Goal: Information Seeking & Learning: Find contact information

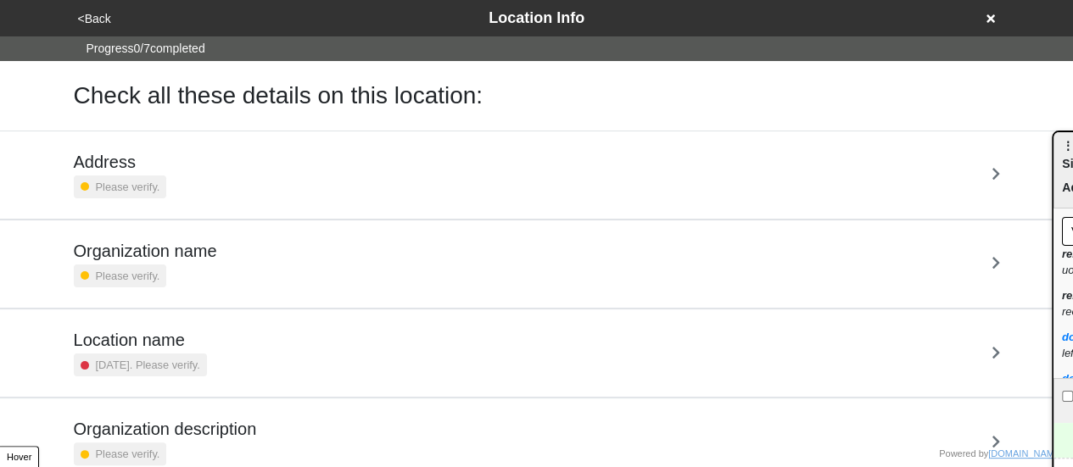
click at [989, 18] on icon at bounding box center [991, 19] width 8 height 12
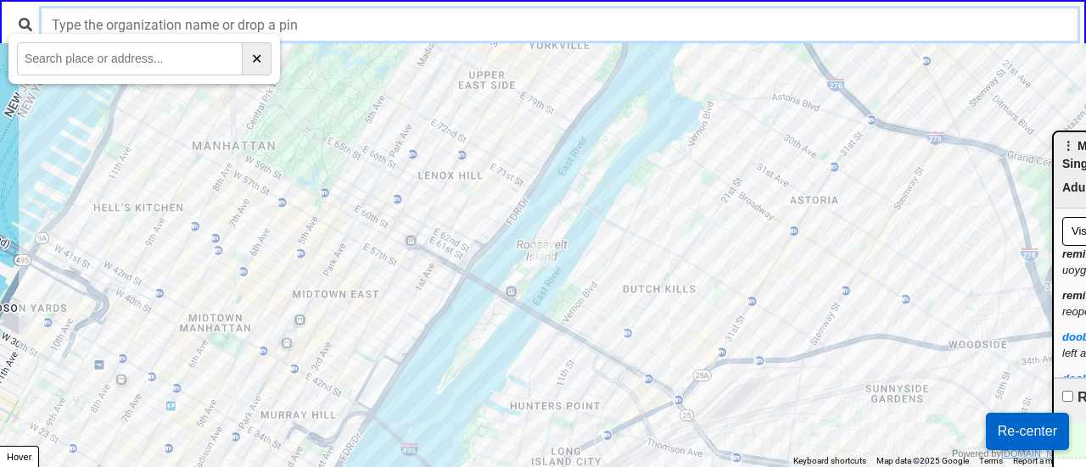
click at [464, 33] on input "text" at bounding box center [560, 24] width 1036 height 32
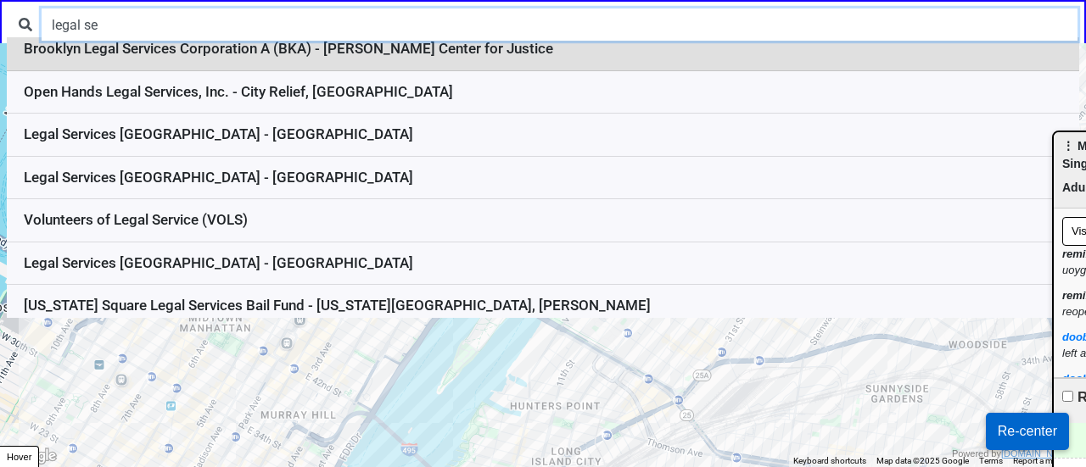
scroll to position [144, 0]
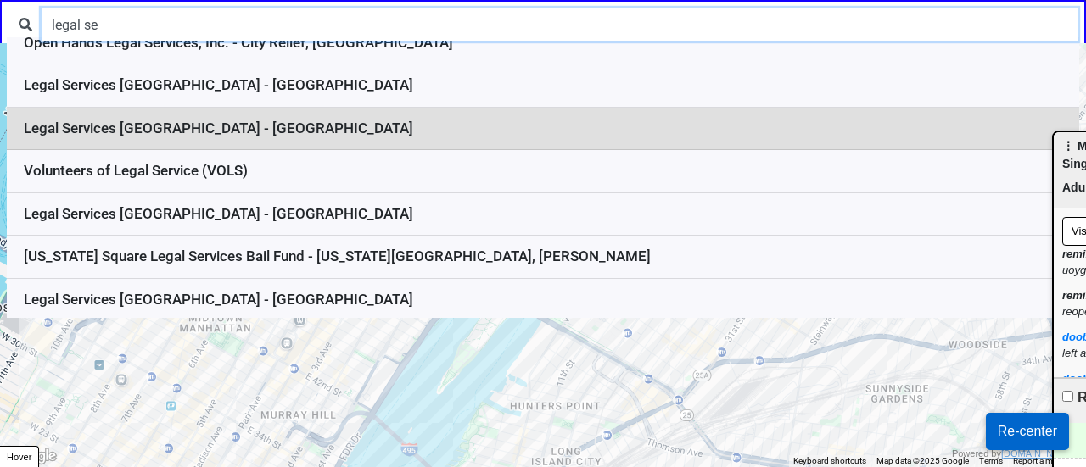
type input "legal se"
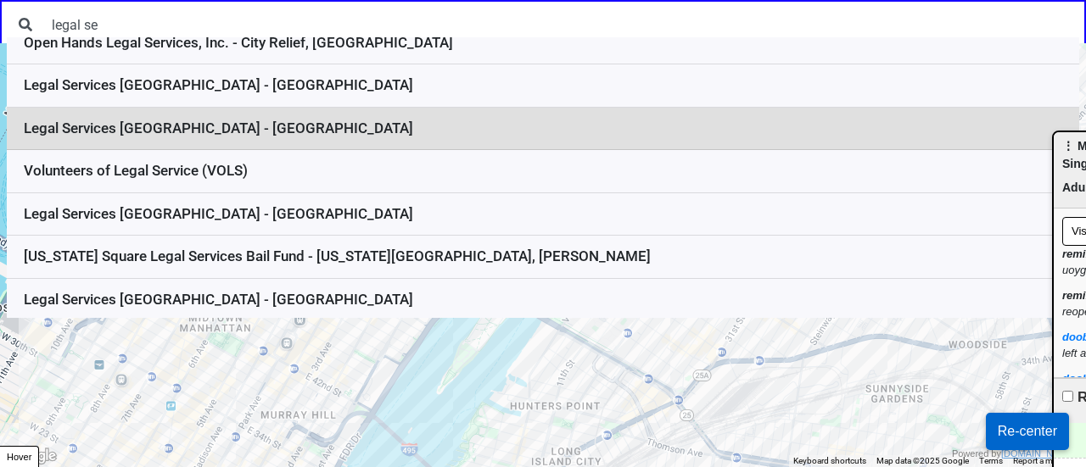
click at [255, 120] on li "Legal Services NYC - Manhattan" at bounding box center [543, 129] width 1072 height 43
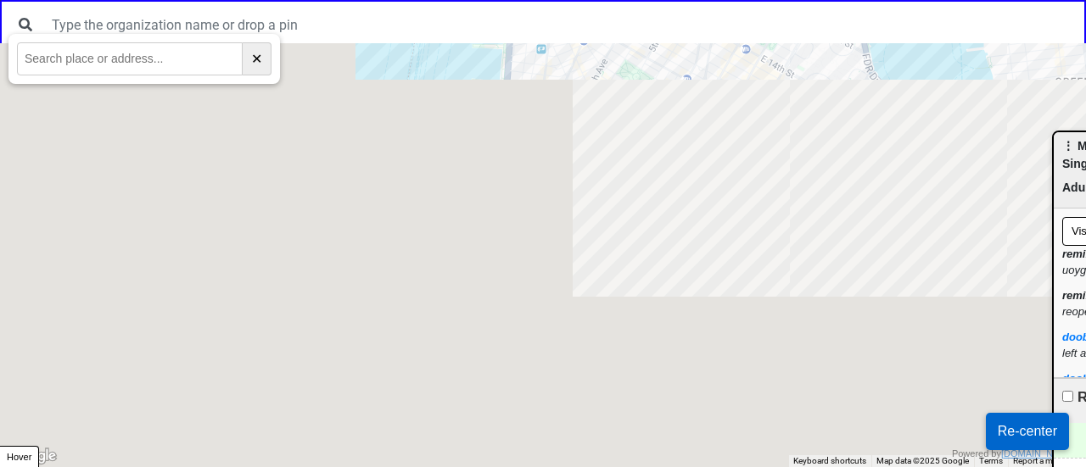
scroll to position [0, 0]
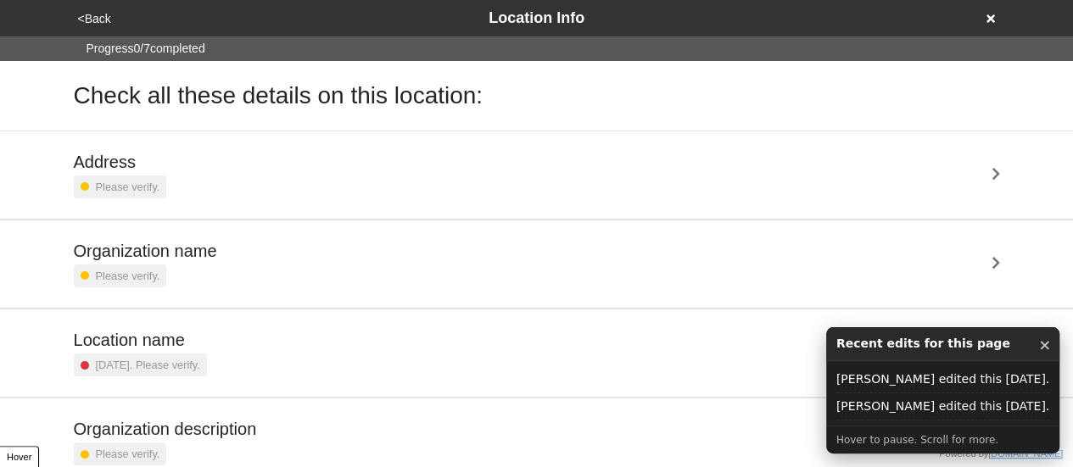
click at [1044, 344] on button "×" at bounding box center [1045, 345] width 13 height 22
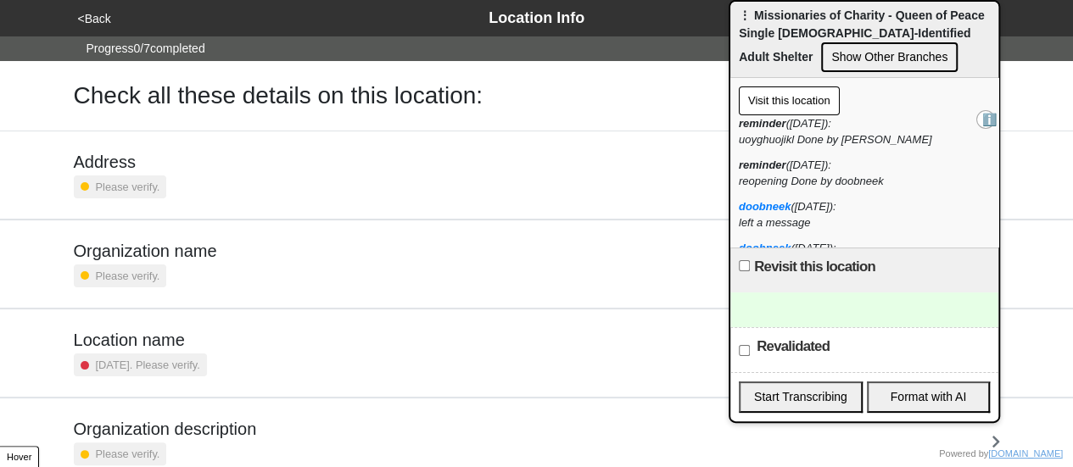
drag, startPoint x: 1064, startPoint y: 190, endPoint x: 741, endPoint y: 54, distance: 350.6
click at [741, 54] on div "⋮ Missionaries of Charity - Queen of Peace Single Male-Identified Adult Shelter…" at bounding box center [865, 40] width 268 height 76
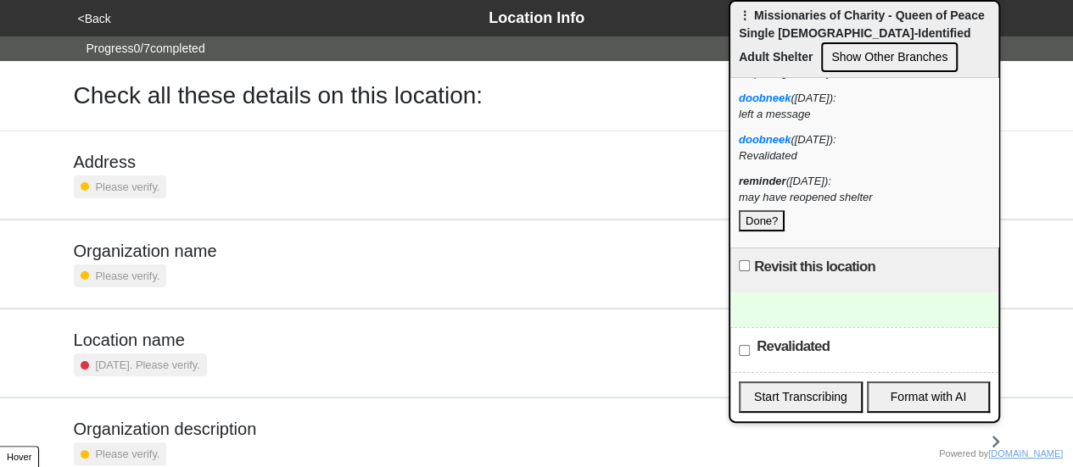
scroll to position [322, 0]
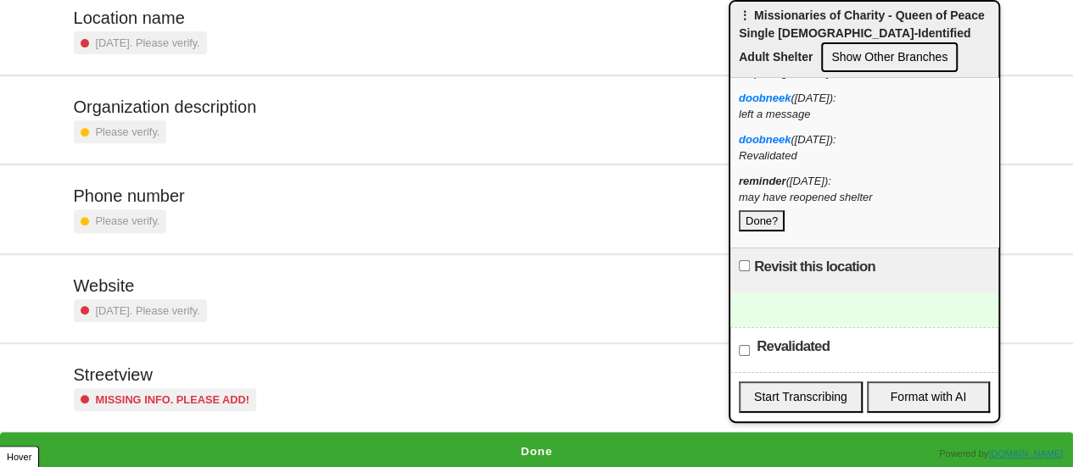
click at [112, 389] on div "Missing info. Please add!" at bounding box center [165, 400] width 183 height 23
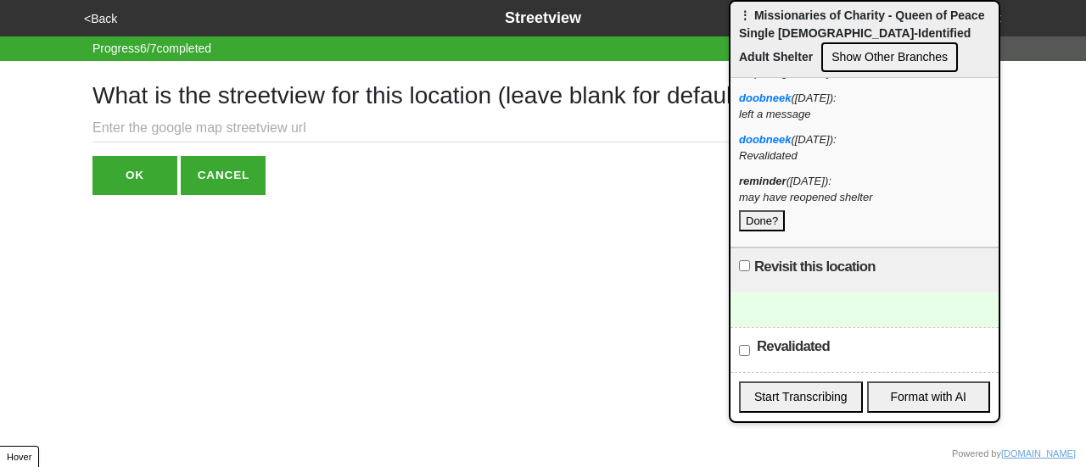
click at [312, 124] on input "text" at bounding box center [425, 129] width 667 height 28
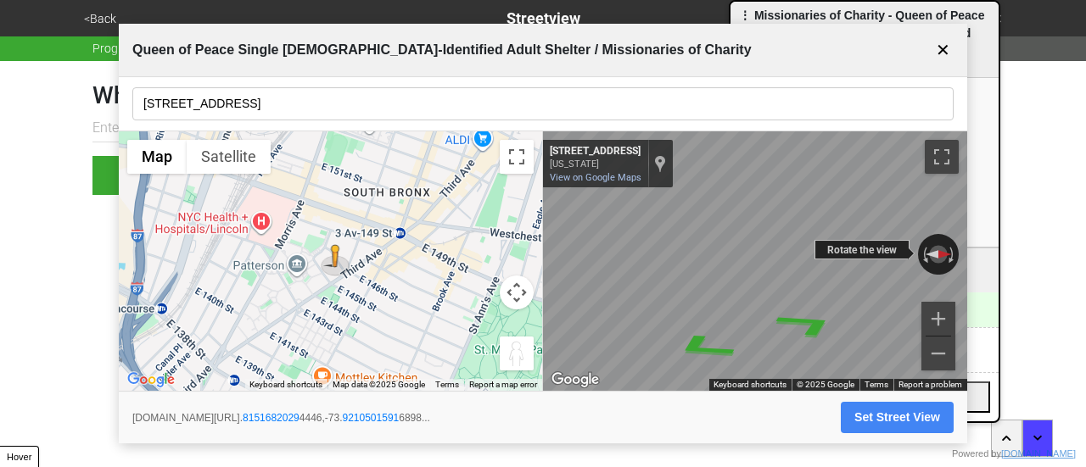
click at [866, 259] on div "← Move left → Move right ↑ Move up ↓ Move down + Zoom in - Zoom out 345 E 146th…" at bounding box center [755, 262] width 424 height 260
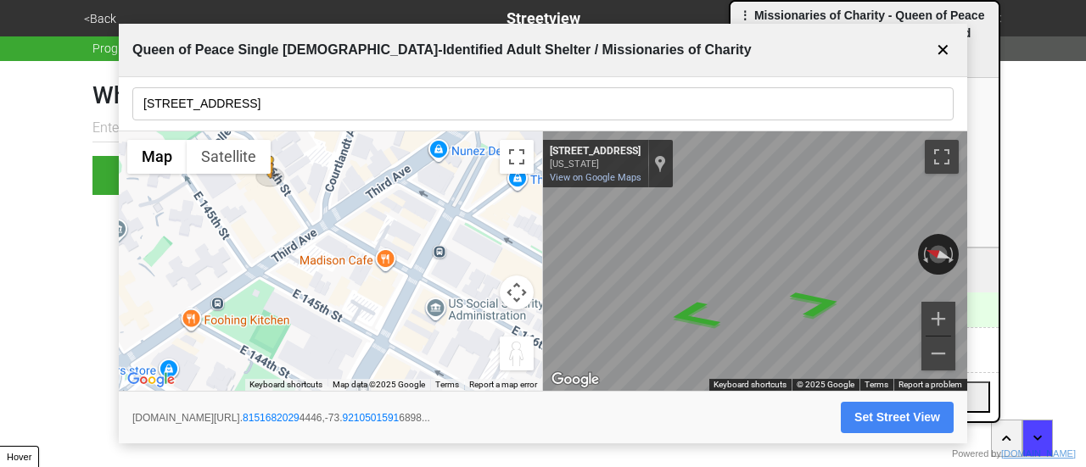
click at [260, 109] on input "344 E 146th St" at bounding box center [542, 103] width 821 height 33
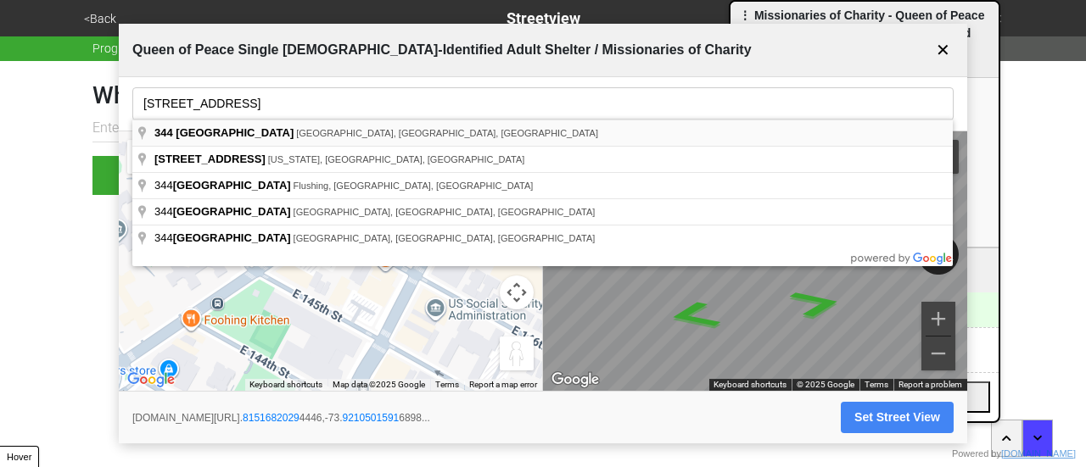
type input "344 East 146th Street, The Bronx, NY, USA"
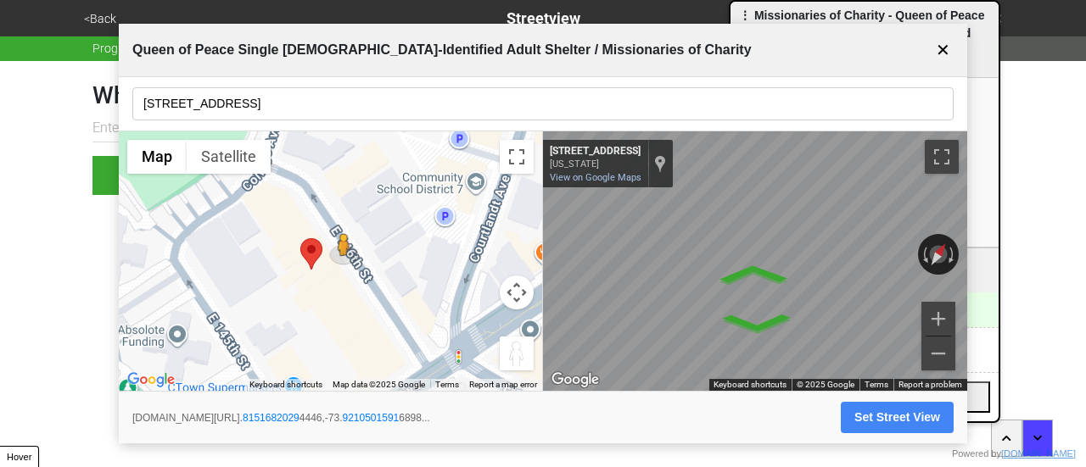
click at [952, 240] on div "← Move left → Move right ↑ Move up ↓ Move down + Zoom in - Zoom out 345 E 146th…" at bounding box center [755, 262] width 424 height 260
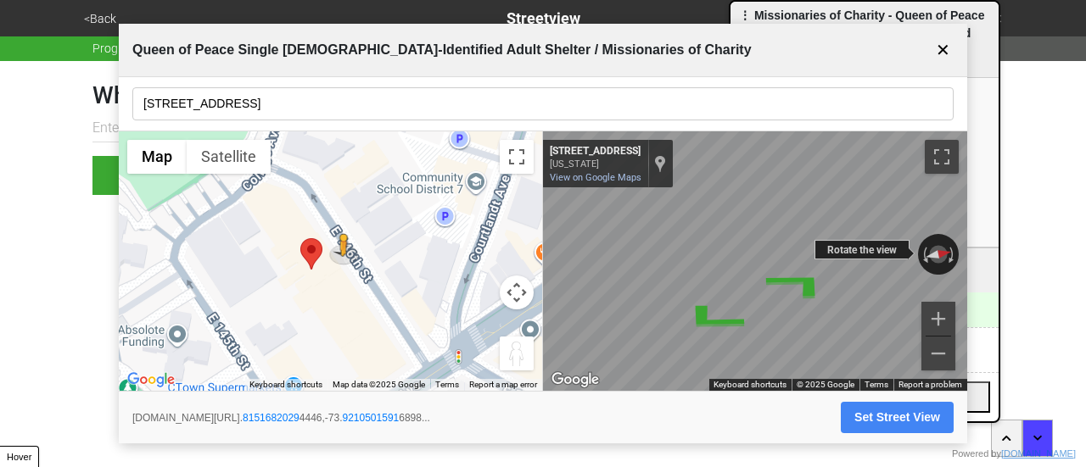
click at [872, 244] on div "← Move left → Move right ↑ Move up ↓ Move down + Zoom in - Zoom out 345 E 146th…" at bounding box center [755, 262] width 424 height 260
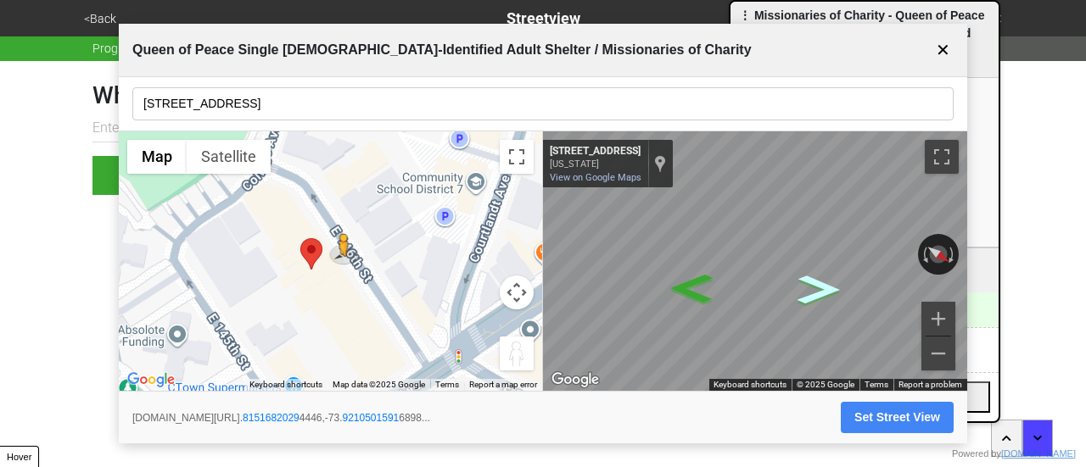
drag, startPoint x: 816, startPoint y: 242, endPoint x: 803, endPoint y: 294, distance: 53.5
click at [803, 294] on div "← Move left → Move right ↑ Move up ↓ Move down + Zoom in - Zoom out 345 E 146th…" at bounding box center [755, 262] width 424 height 260
click at [893, 423] on button "Set Street View" at bounding box center [897, 417] width 113 height 31
type input "https://www.google.com/maps/@40.81516820294446,-73.92105015916898,3a,75y,266.95…"
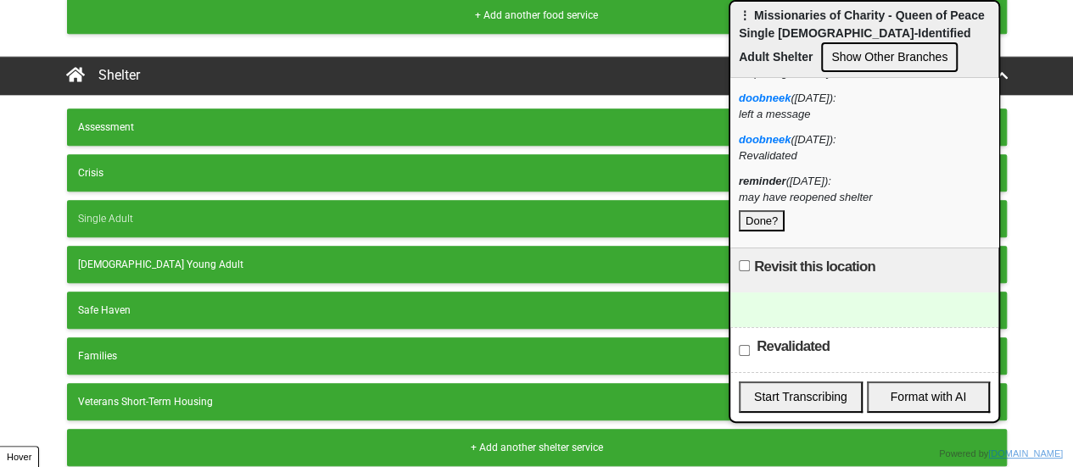
scroll to position [725, 0]
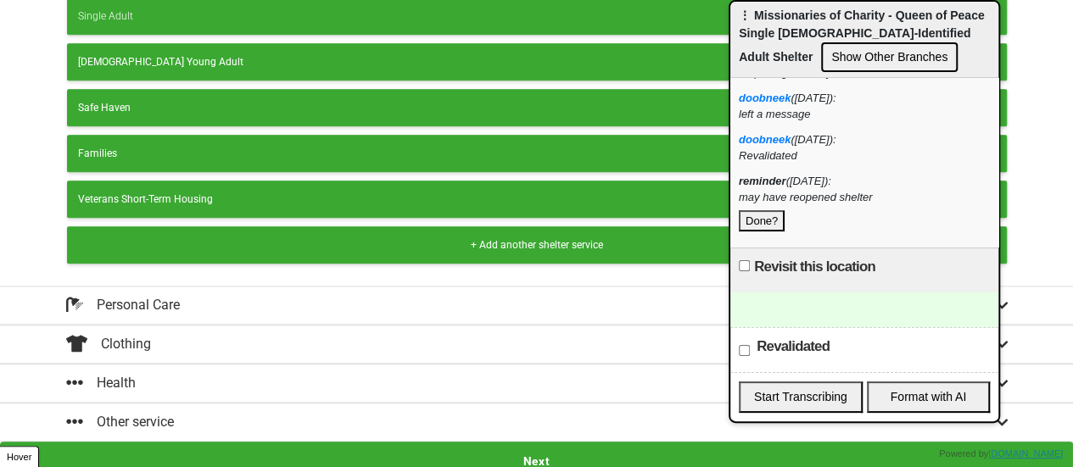
click at [487, 452] on button "Next" at bounding box center [536, 461] width 1073 height 39
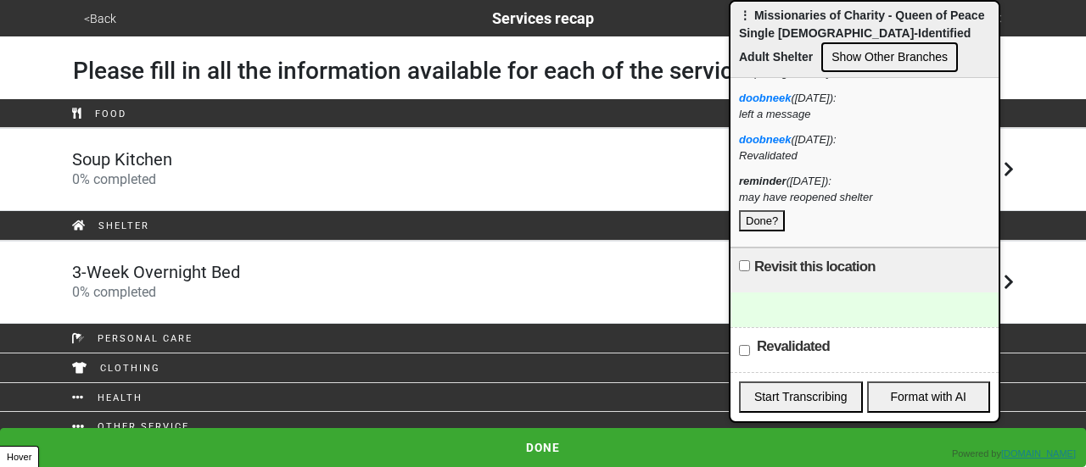
click at [272, 279] on div "3-Week Overnight Bed 0 % completed" at bounding box center [542, 282] width 967 height 41
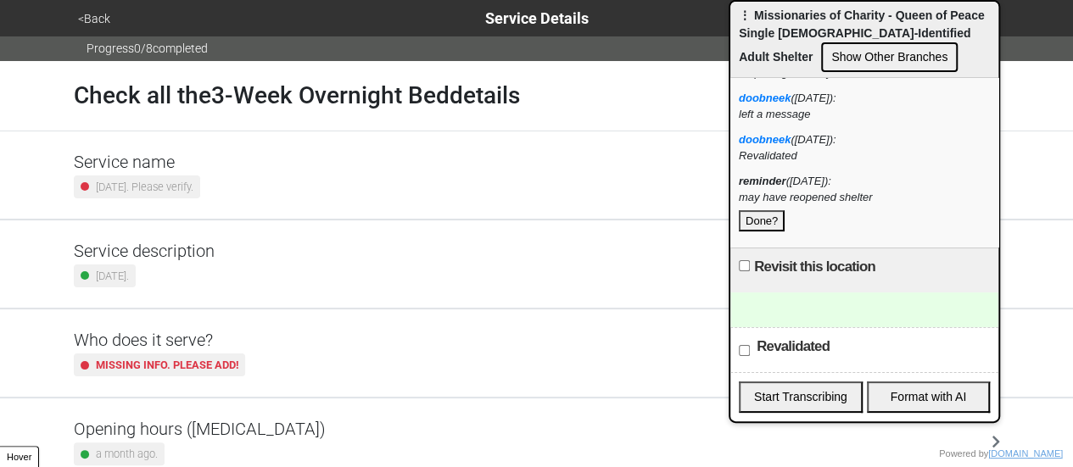
click at [752, 219] on button "Done?" at bounding box center [762, 221] width 46 height 22
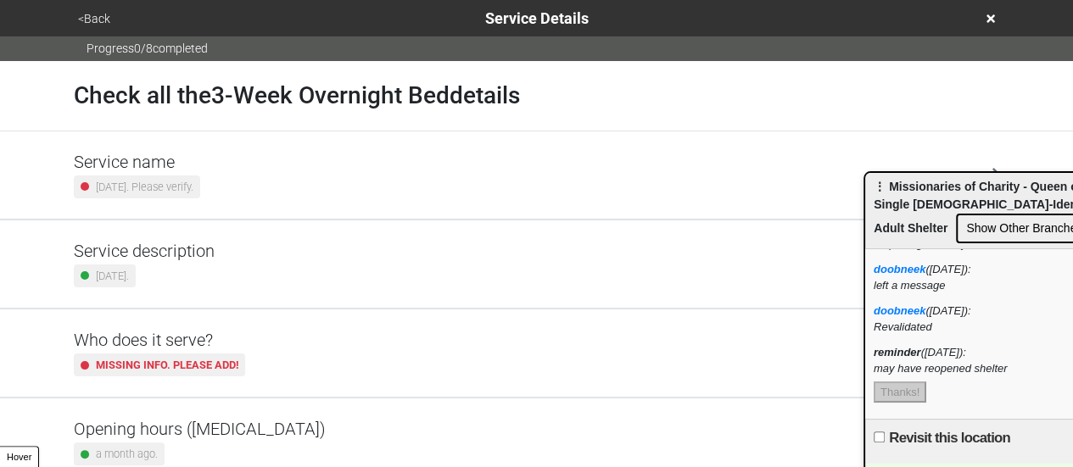
drag, startPoint x: 909, startPoint y: 26, endPoint x: 1085, endPoint y: 267, distance: 298.7
click at [1073, 256] on html "<Back Service Details Progress 0 / 8 completed Check all the 3-Week Overnight B…" at bounding box center [536, 441] width 1073 height 883
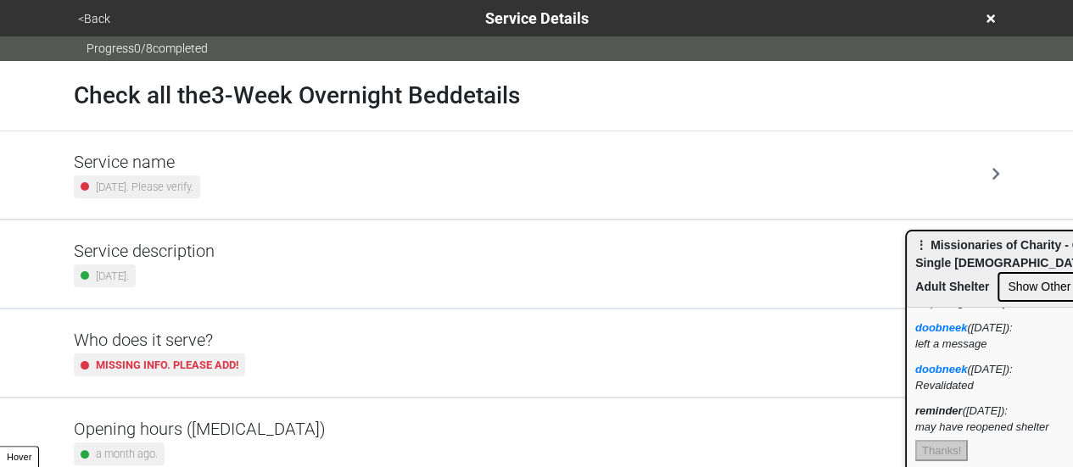
click at [1001, 16] on div "<Back Service Details" at bounding box center [537, 18] width 942 height 36
click at [993, 18] on icon at bounding box center [991, 19] width 8 height 12
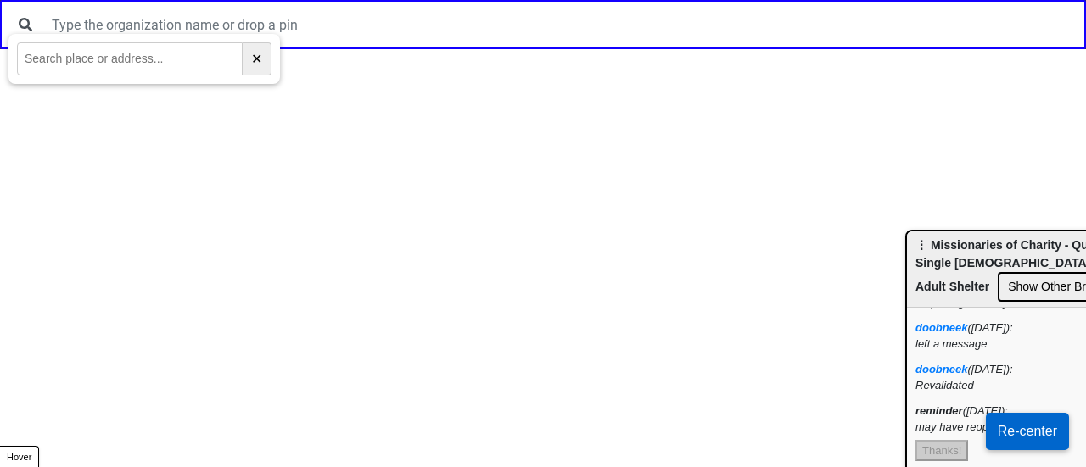
click at [434, 7] on div at bounding box center [543, 24] width 1086 height 49
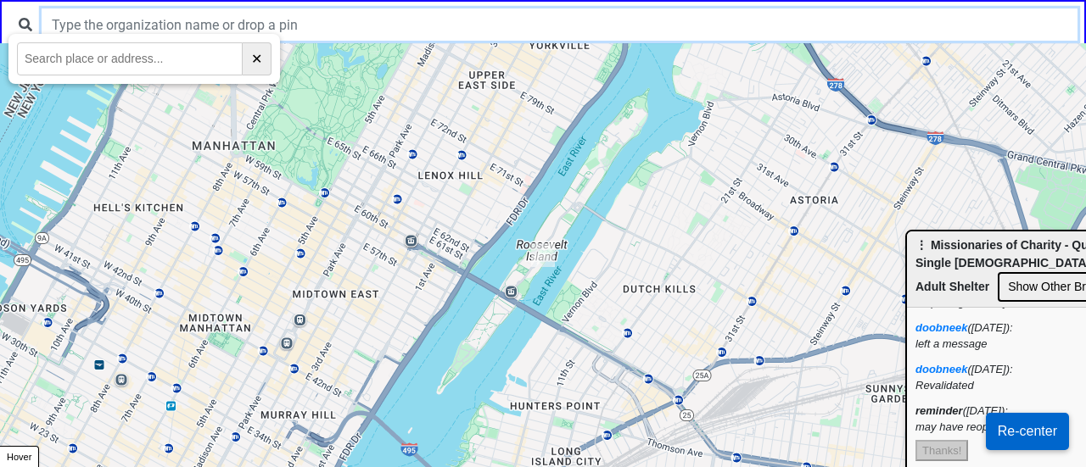
click at [413, 31] on input "text" at bounding box center [560, 24] width 1036 height 32
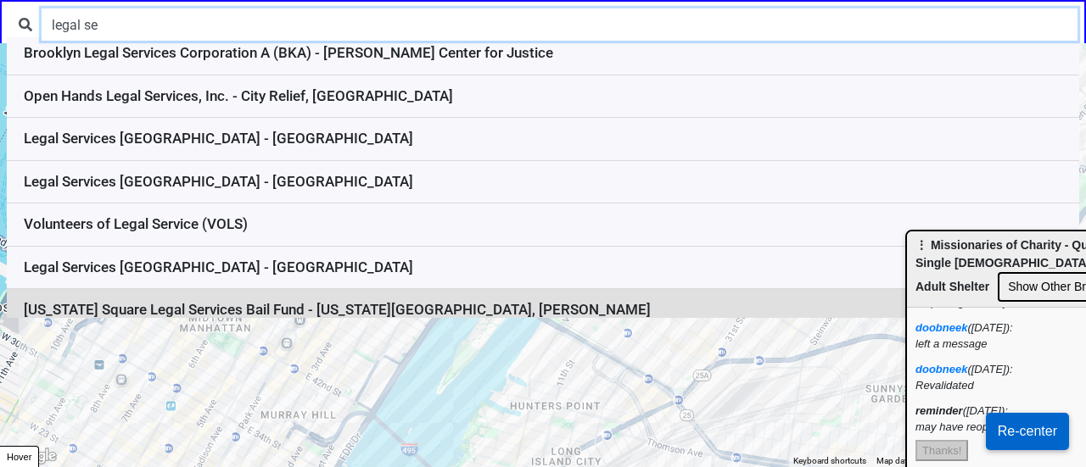
scroll to position [144, 0]
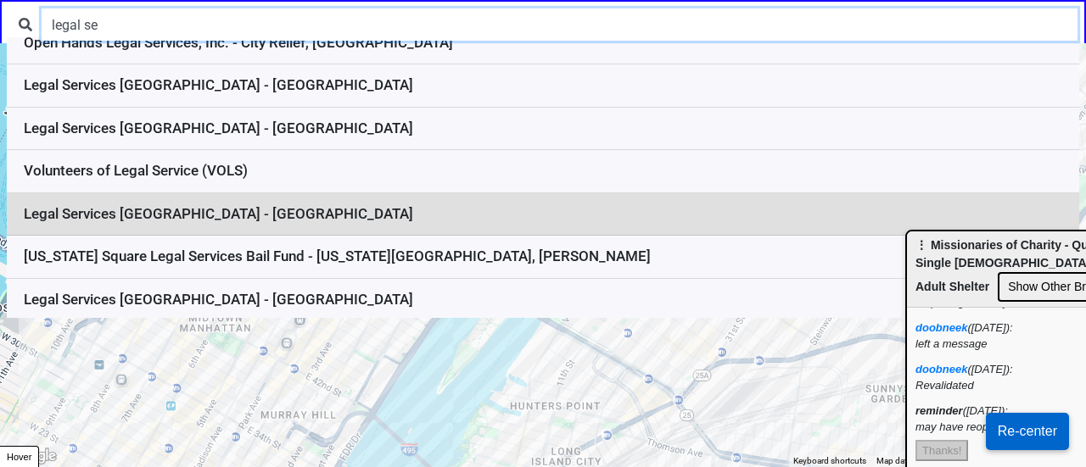
type input "legal se"
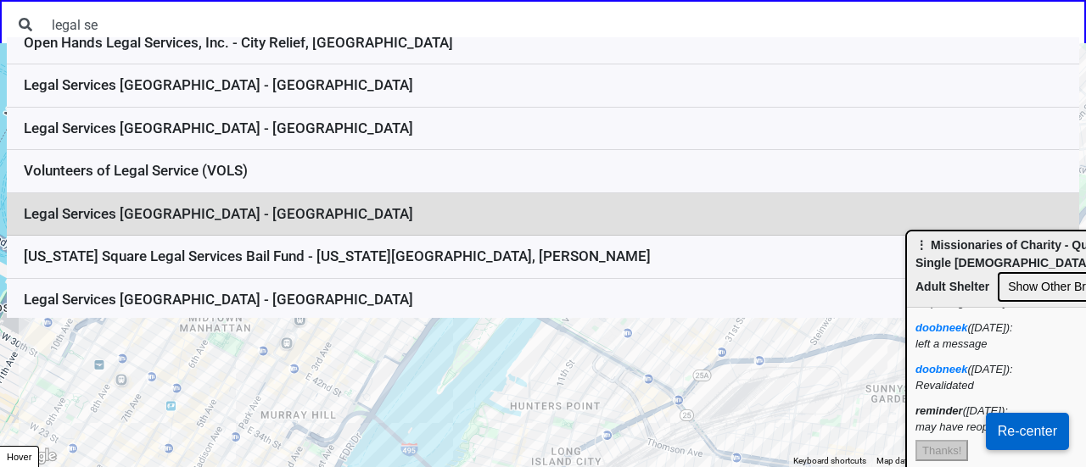
click at [322, 210] on li "Legal Services NYC - Brooklyn" at bounding box center [543, 214] width 1072 height 43
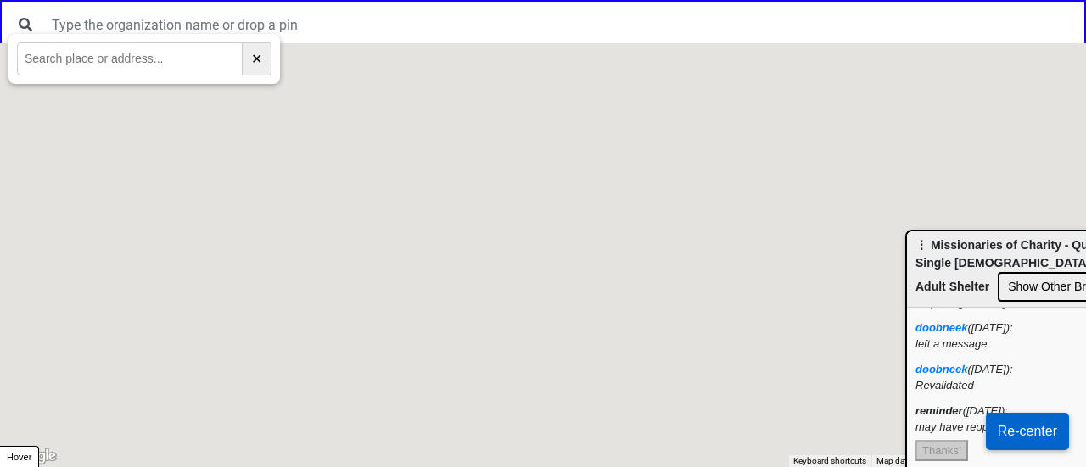
scroll to position [0, 0]
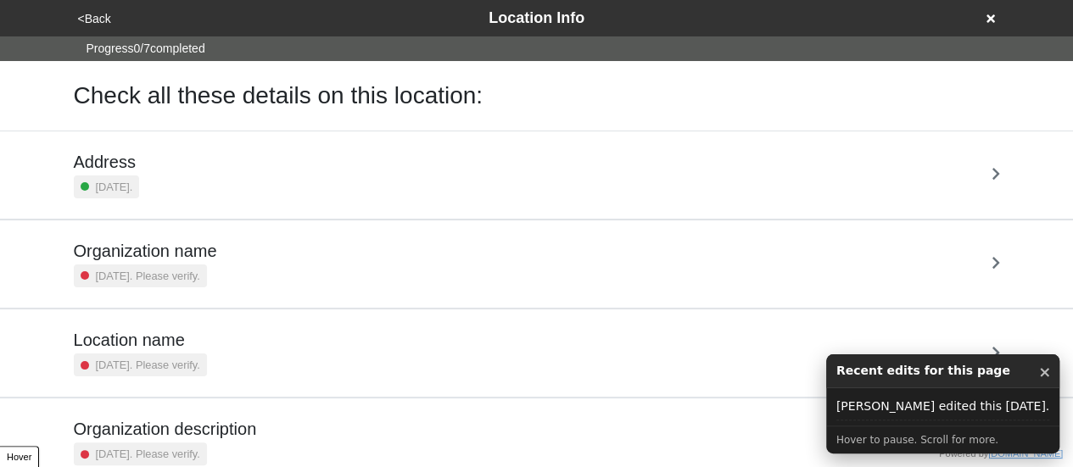
click at [1039, 374] on button "×" at bounding box center [1045, 372] width 13 height 22
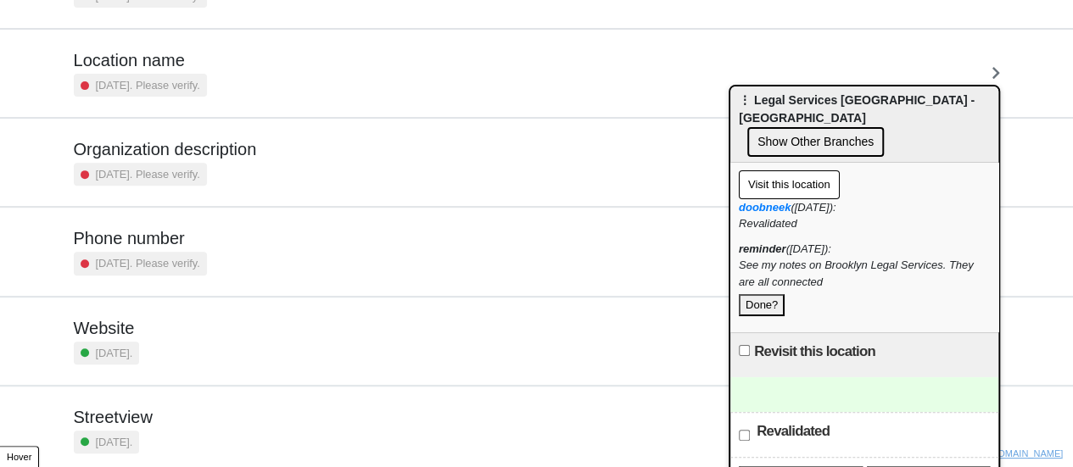
scroll to position [322, 0]
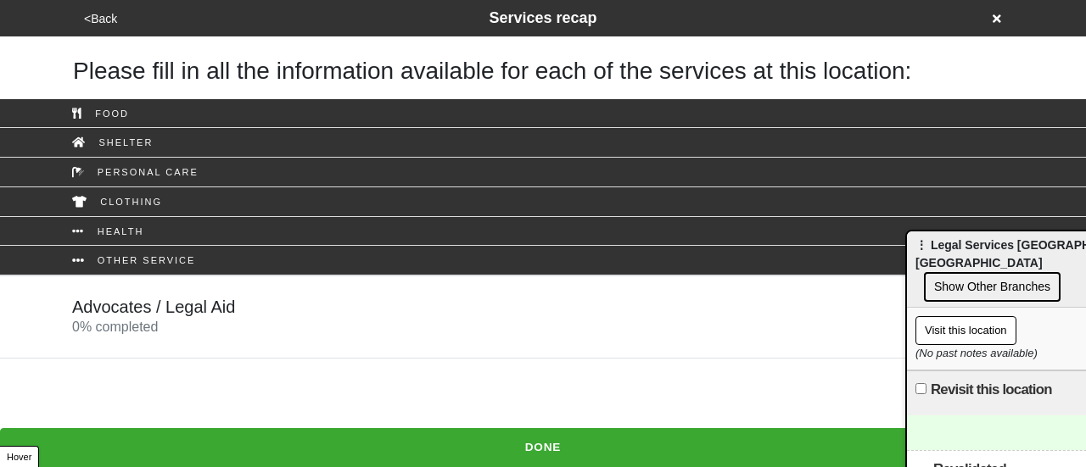
click at [998, 18] on icon at bounding box center [997, 18] width 8 height 8
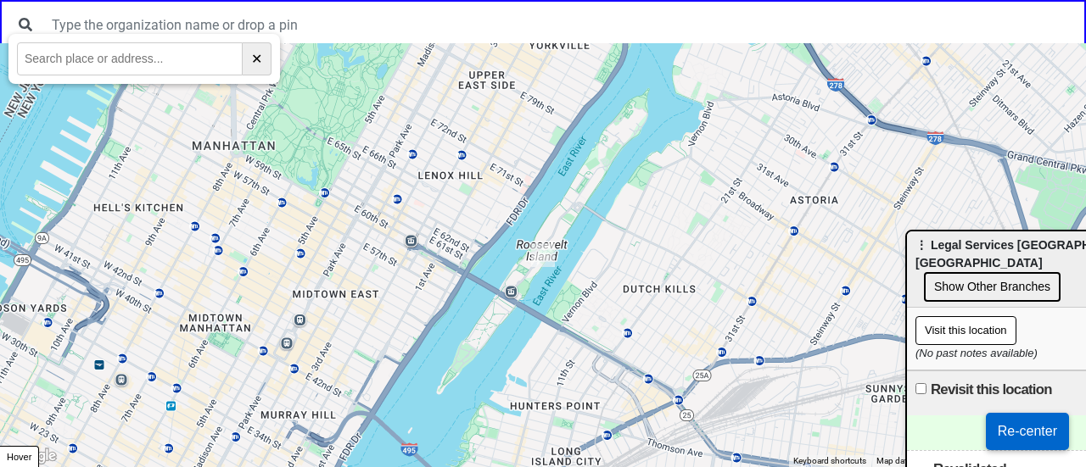
click at [1010, 277] on button "Show Other Branches" at bounding box center [992, 287] width 137 height 30
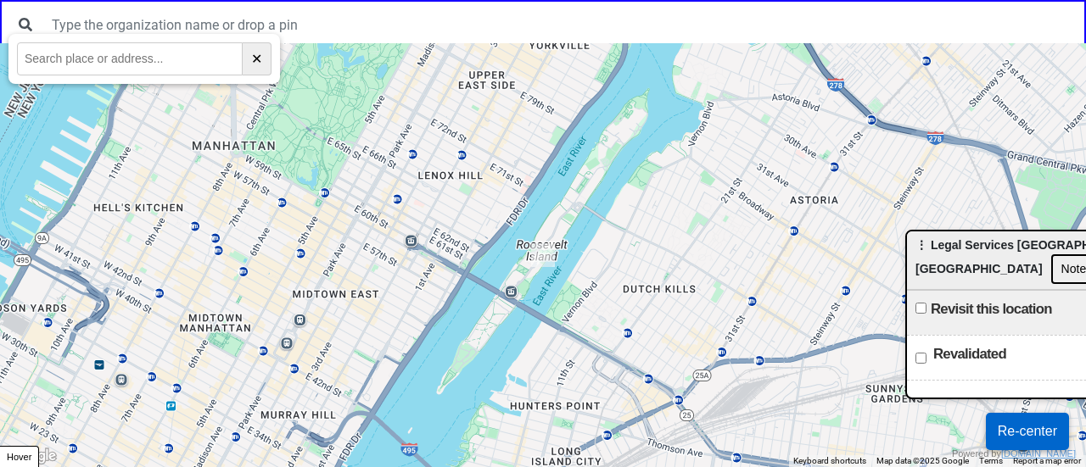
click at [915, 238] on span "⋮ Legal Services [GEOGRAPHIC_DATA] - [GEOGRAPHIC_DATA]" at bounding box center [1033, 256] width 236 height 37
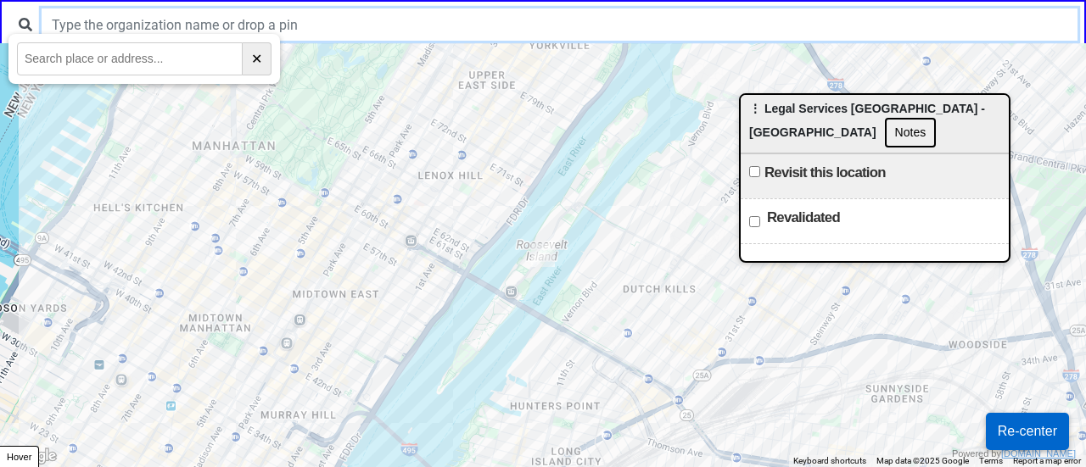
click at [516, 20] on input "text" at bounding box center [560, 24] width 1036 height 32
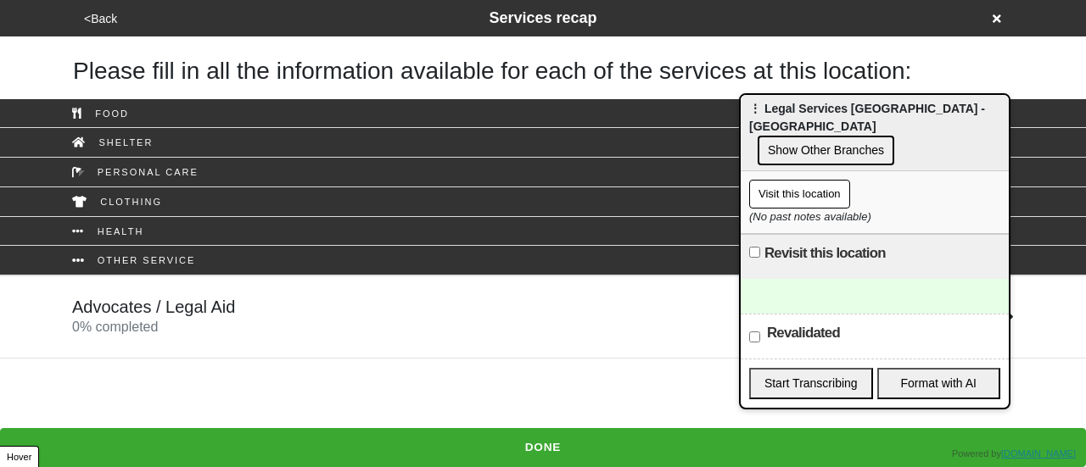
click at [844, 136] on button "Show Other Branches" at bounding box center [826, 151] width 137 height 30
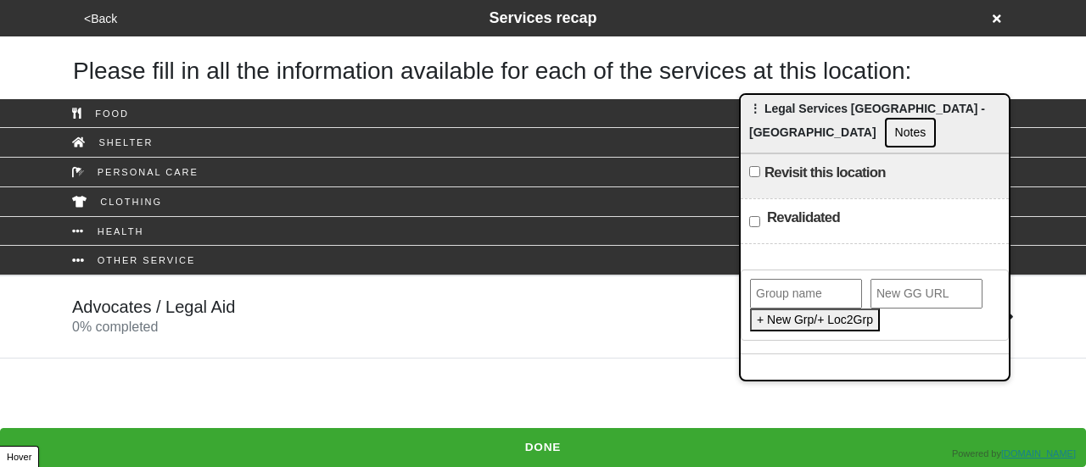
click at [795, 279] on input "text" at bounding box center [806, 294] width 112 height 30
type input "Legal Service [GEOGRAPHIC_DATA]"
paste input "[URL][DOMAIN_NAME]"
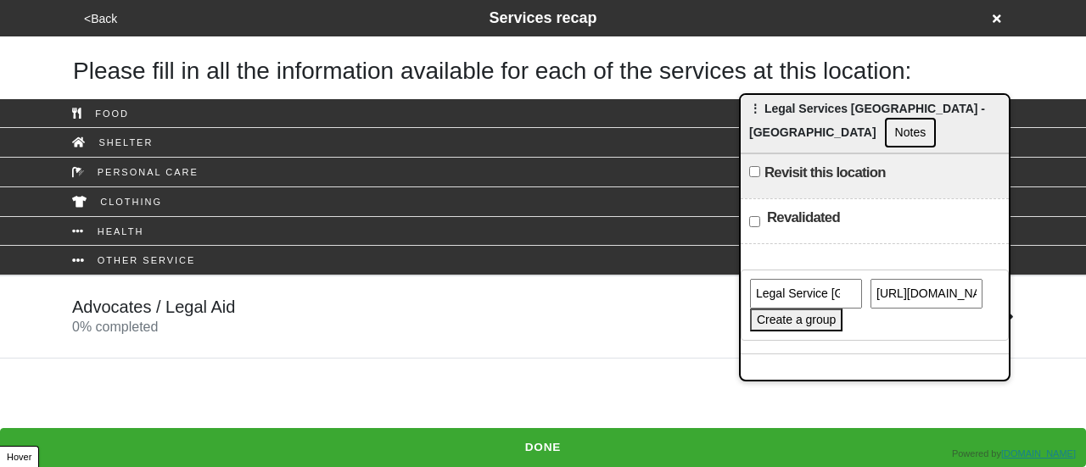
scroll to position [0, 373]
type input "[URL][DOMAIN_NAME]"
click at [808, 309] on button "Create a group" at bounding box center [796, 320] width 92 height 23
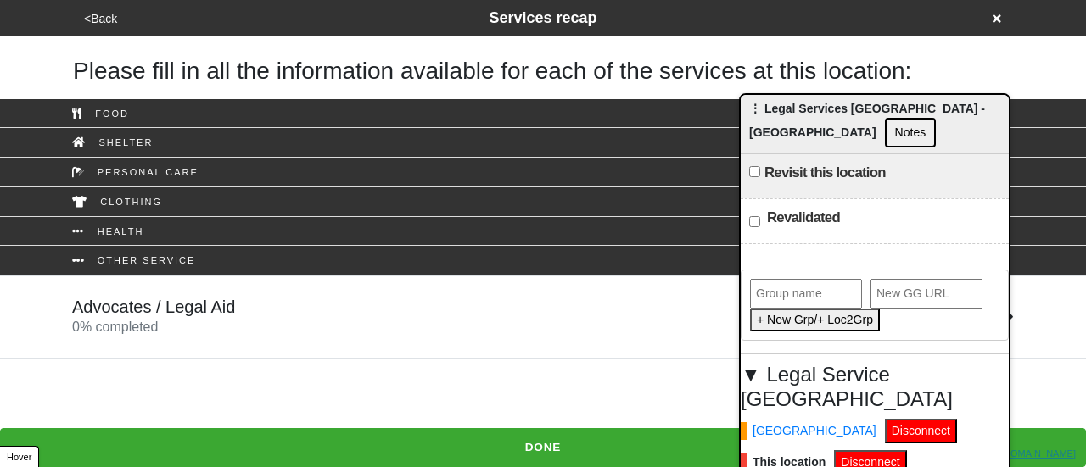
paste input "[URL][DOMAIN_NAME]"
type input "[URL][DOMAIN_NAME]"
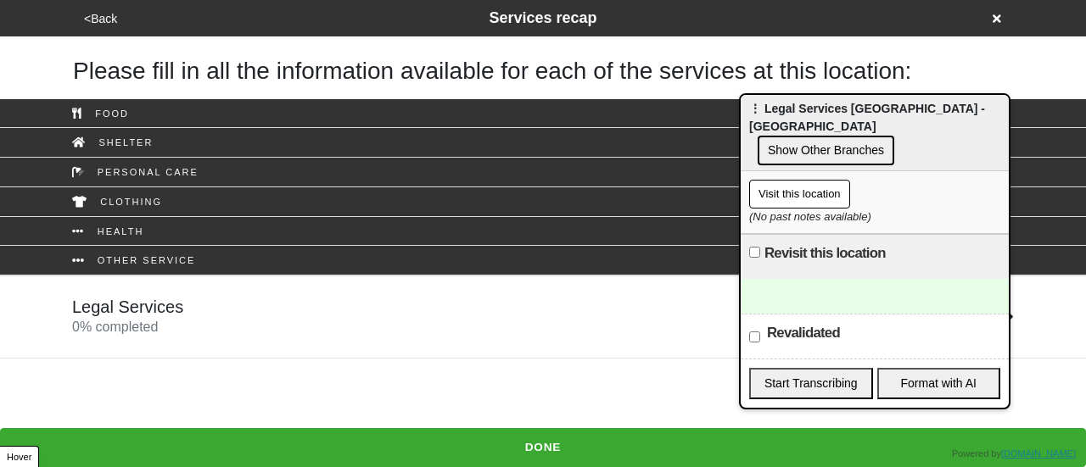
click at [998, 15] on icon at bounding box center [997, 19] width 8 height 12
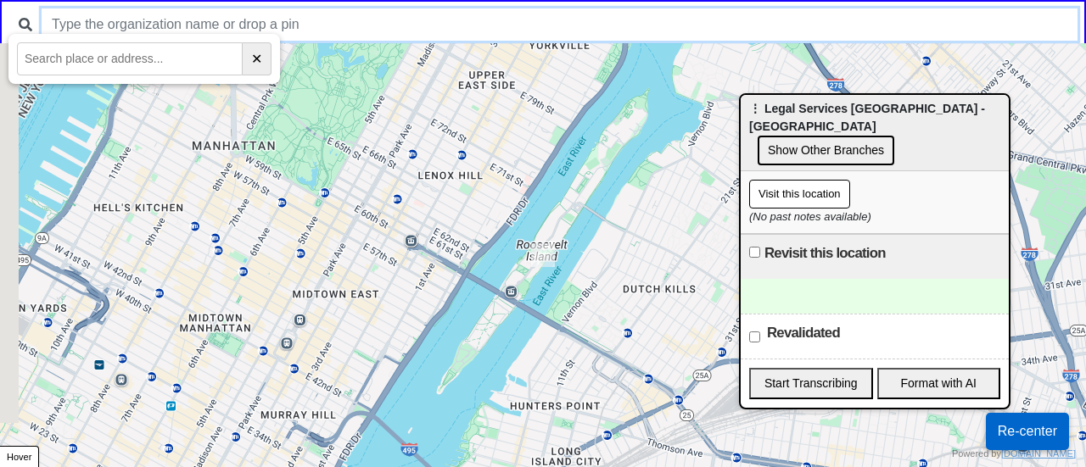
click at [672, 17] on input "text" at bounding box center [560, 24] width 1036 height 32
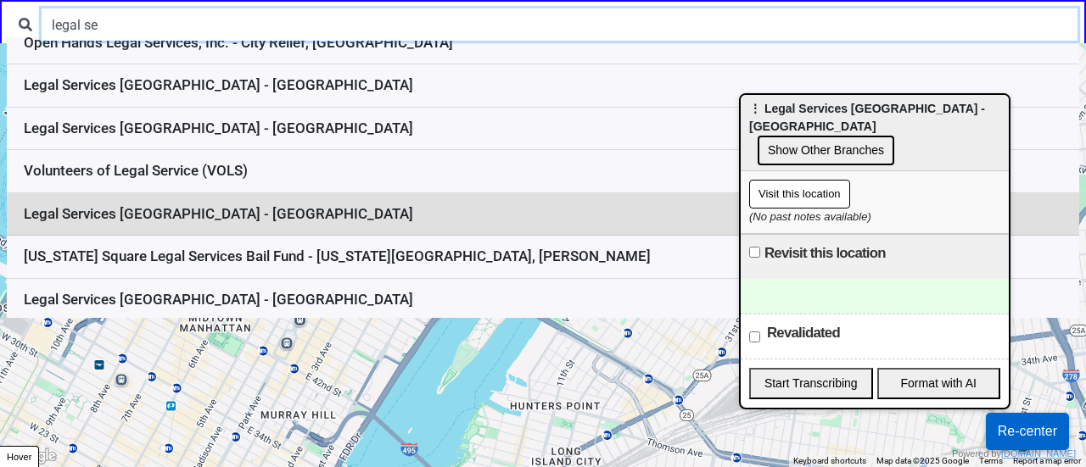
scroll to position [144, 0]
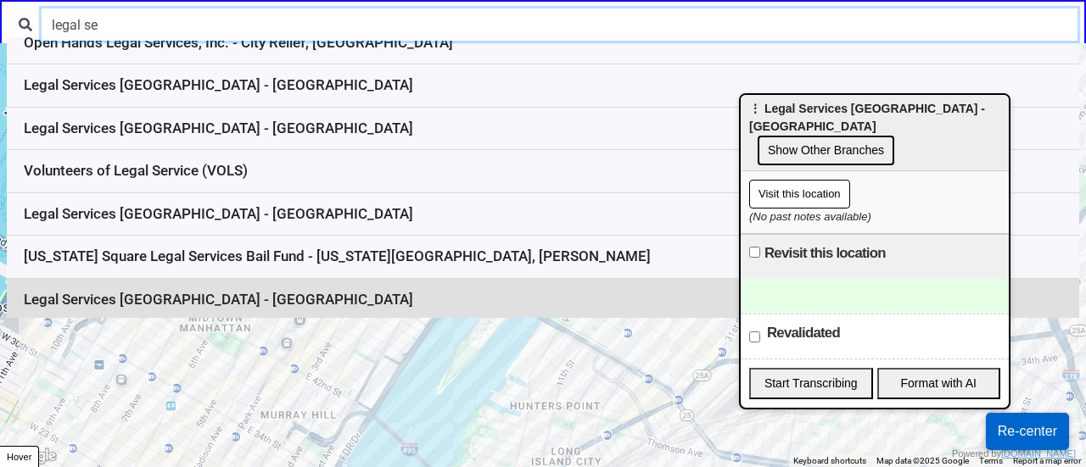
type input "legal se"
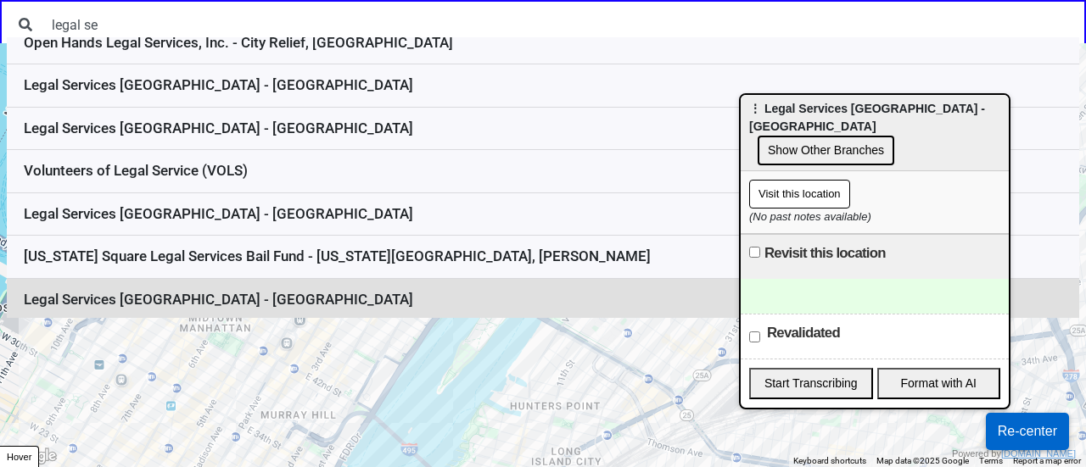
click at [324, 291] on li "Legal Services NYC - Staten Island" at bounding box center [543, 300] width 1072 height 42
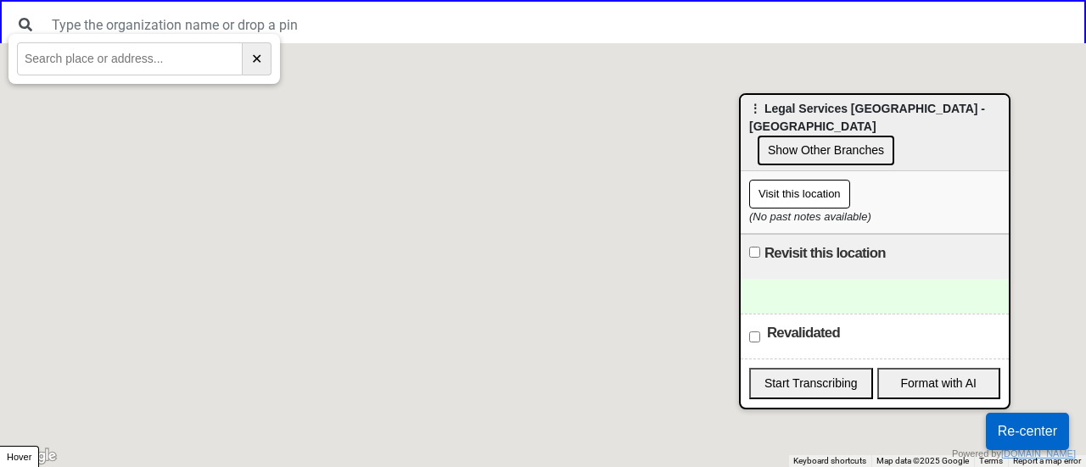
scroll to position [0, 0]
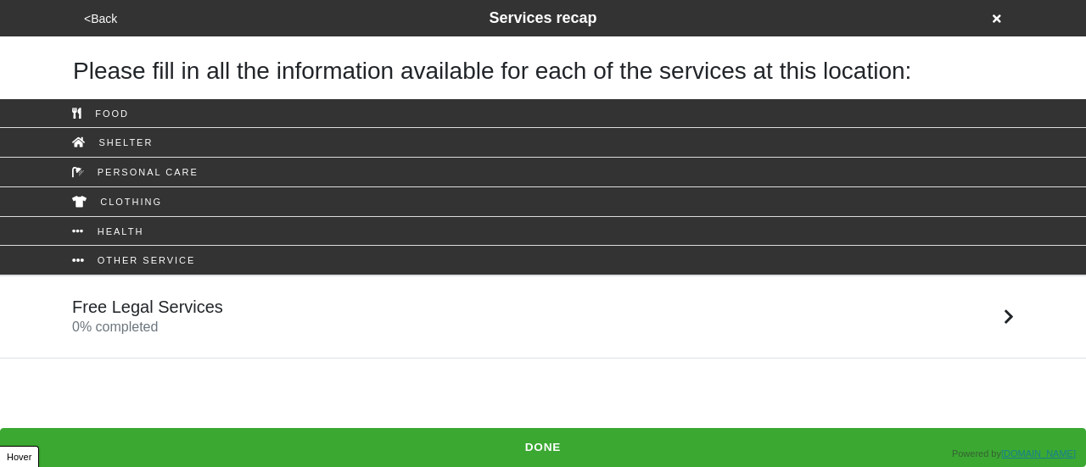
click at [292, 297] on div "Free Legal Services 0 % completed" at bounding box center [542, 317] width 967 height 41
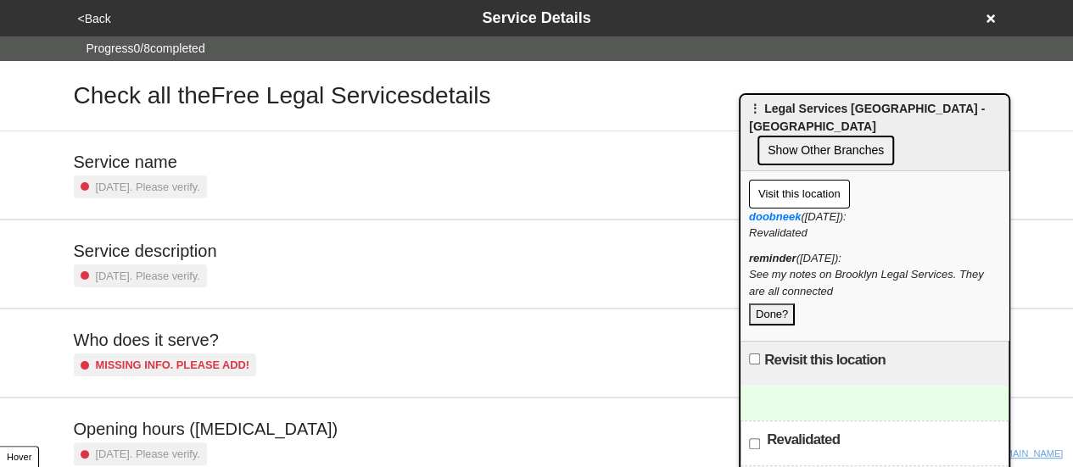
click at [994, 18] on div "<Back Service Details" at bounding box center [537, 18] width 928 height 23
click at [994, 12] on div "<Back Service Details" at bounding box center [537, 18] width 928 height 23
click at [988, 18] on icon at bounding box center [991, 19] width 8 height 12
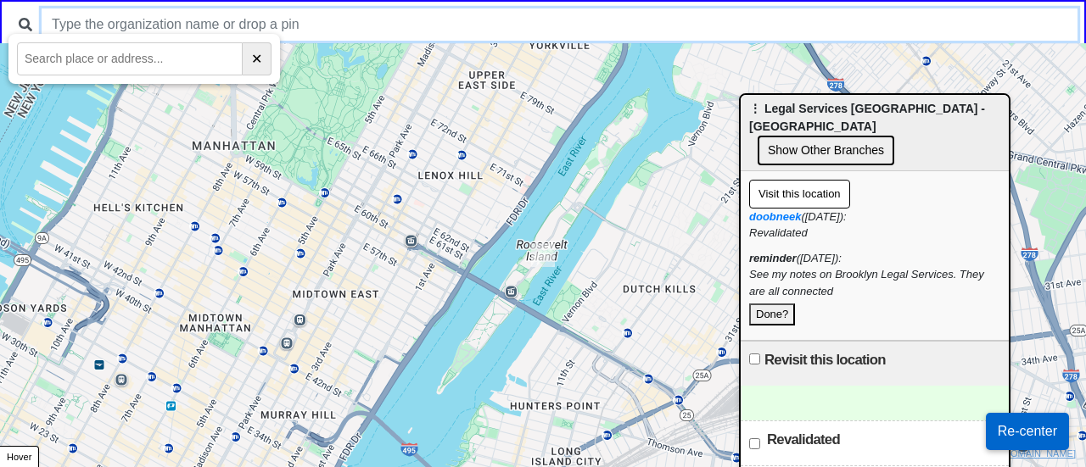
click at [537, 25] on input "text" at bounding box center [560, 24] width 1036 height 32
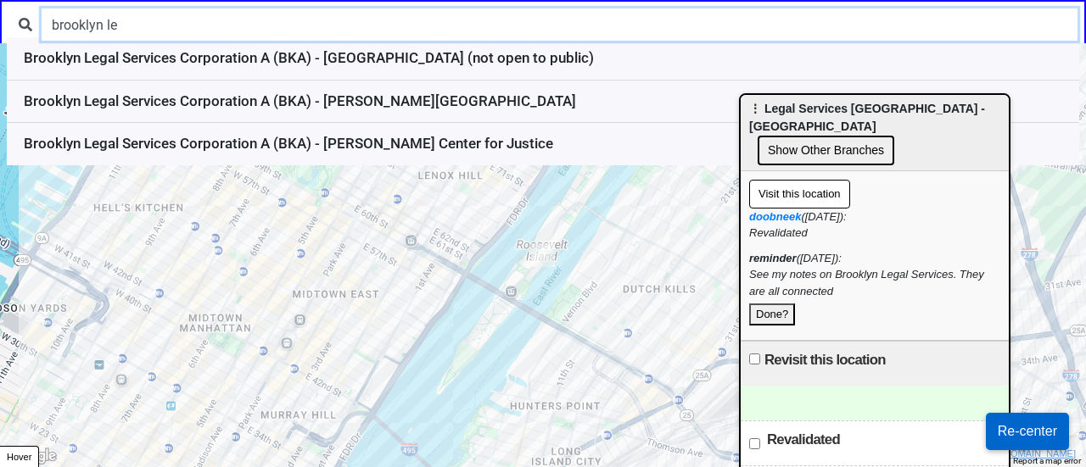
type input "brooklyn le"
